Goal: Find specific page/section: Find specific page/section

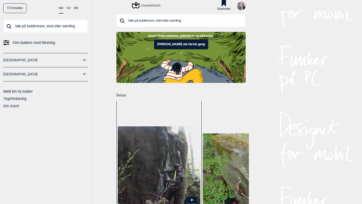
click at [58, 27] on input "text" at bounding box center [45, 26] width 84 height 13
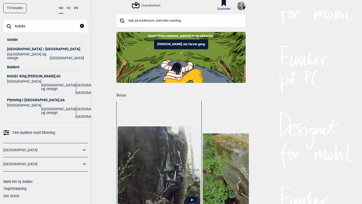
type input "kolsås"
click at [25, 49] on div "[GEOGRAPHIC_DATA] / [GEOGRAPHIC_DATA]" at bounding box center [45, 49] width 77 height 4
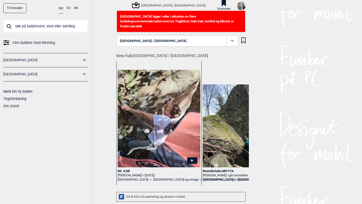
click at [233, 38] on icon at bounding box center [232, 41] width 6 height 6
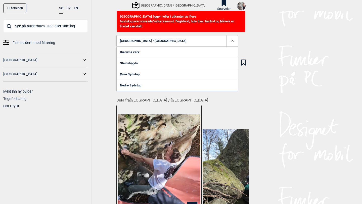
click at [137, 39] on span "[GEOGRAPHIC_DATA] / [GEOGRAPHIC_DATA]" at bounding box center [153, 41] width 67 height 4
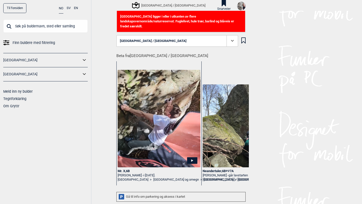
click at [191, 159] on icon at bounding box center [192, 160] width 2 height 3
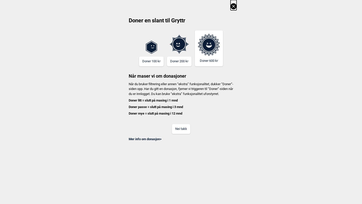
click at [179, 132] on button "Nei takk" at bounding box center [181, 129] width 18 height 10
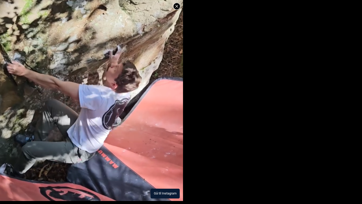
click at [165, 195] on button "Gå til Instagram" at bounding box center [164, 194] width 29 height 10
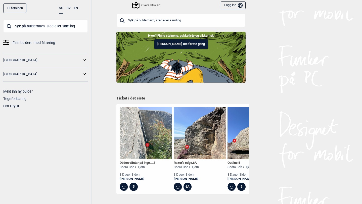
click at [27, 26] on input "text" at bounding box center [45, 26] width 84 height 13
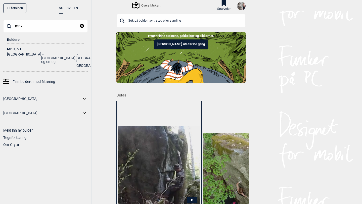
type input "mr x"
click at [14, 49] on div "Mr. X , 6B" at bounding box center [45, 49] width 77 height 4
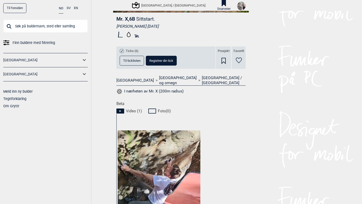
scroll to position [118, 0]
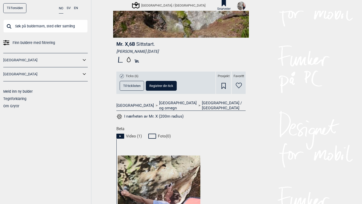
click at [240, 83] on icon at bounding box center [239, 86] width 6 height 6
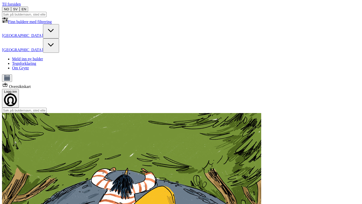
click at [46, 17] on input "text" at bounding box center [24, 14] width 44 height 5
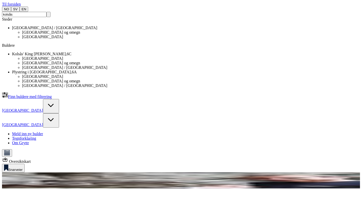
type input "kolsås"
click at [23, 30] on div "[GEOGRAPHIC_DATA] / [GEOGRAPHIC_DATA]" at bounding box center [186, 28] width 348 height 5
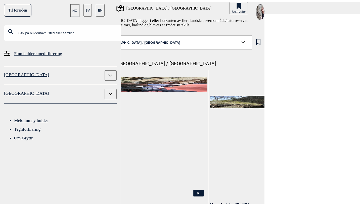
click at [236, 39] on span at bounding box center [243, 42] width 14 height 14
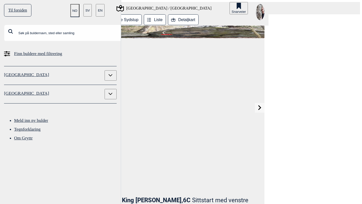
scroll to position [105, 0]
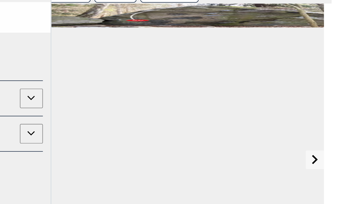
scroll to position [0, 0]
